Goal: Task Accomplishment & Management: Manage account settings

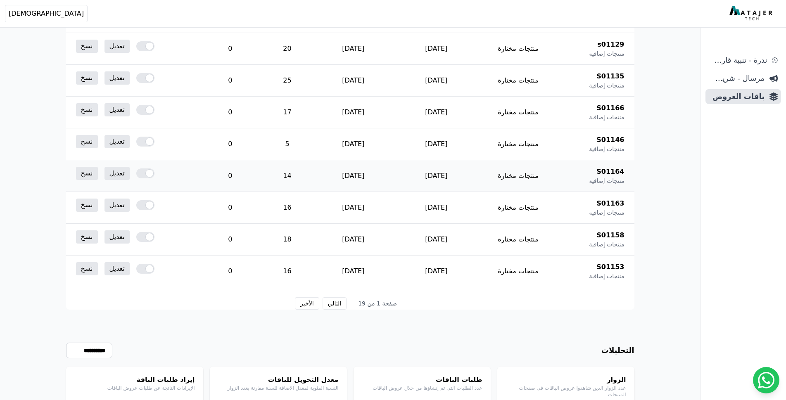
scroll to position [412, 0]
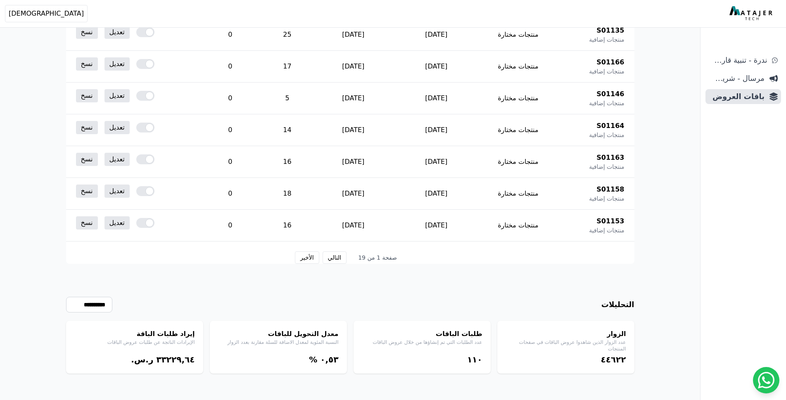
click at [472, 363] on div "١١۰" at bounding box center [422, 360] width 121 height 12
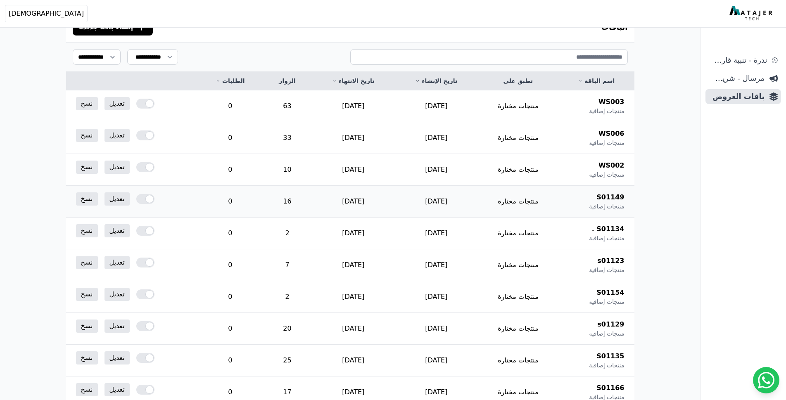
scroll to position [0, 0]
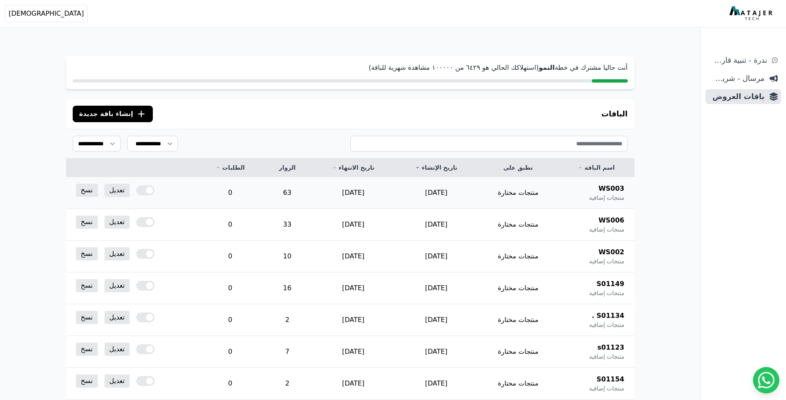
click at [611, 188] on span "WS003" at bounding box center [611, 189] width 26 height 10
copy span "WS003"
click at [112, 191] on link "تعديل" at bounding box center [116, 190] width 25 height 13
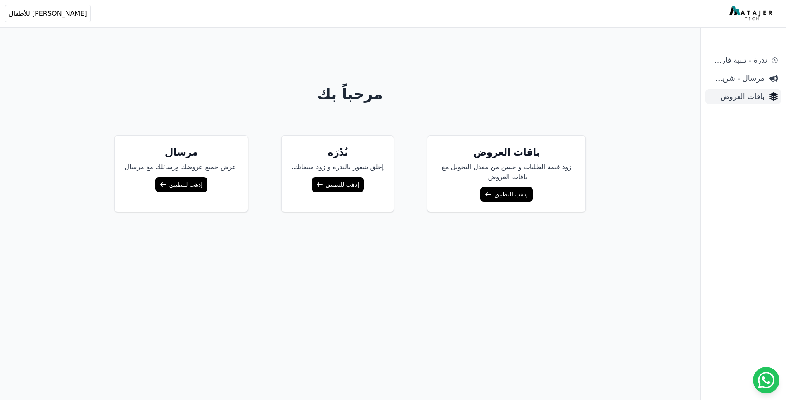
click at [753, 98] on span "باقات العروض" at bounding box center [736, 97] width 56 height 12
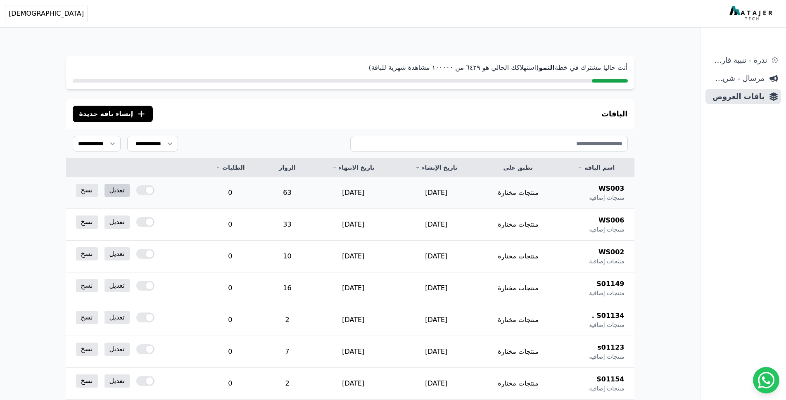
click at [111, 189] on link "تعديل" at bounding box center [116, 190] width 25 height 13
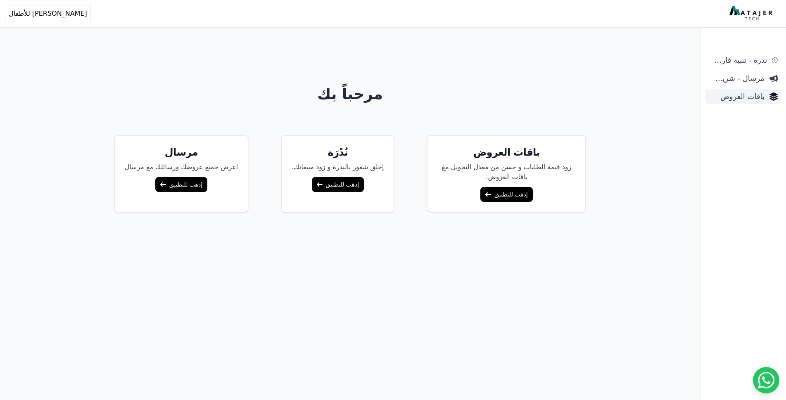
click at [736, 103] on link "باقات العروض" at bounding box center [743, 96] width 76 height 15
